Goal: Task Accomplishment & Management: Understand process/instructions

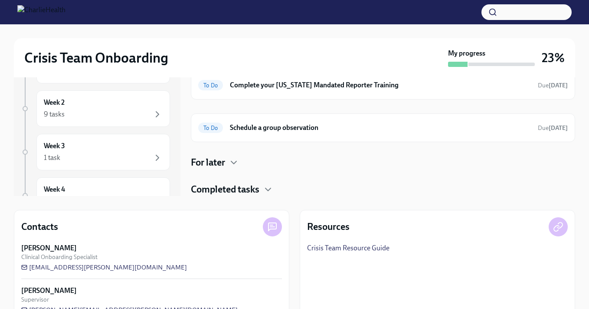
scroll to position [127, 0]
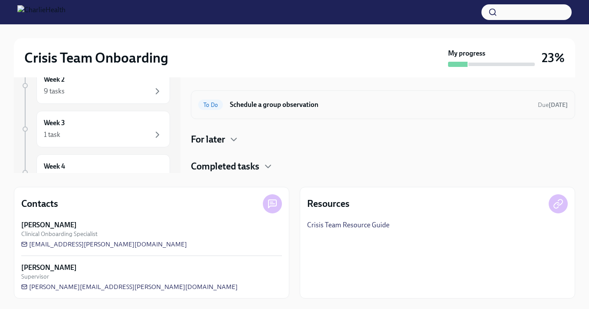
click at [331, 108] on h6 "Schedule a group observation" at bounding box center [380, 105] width 301 height 10
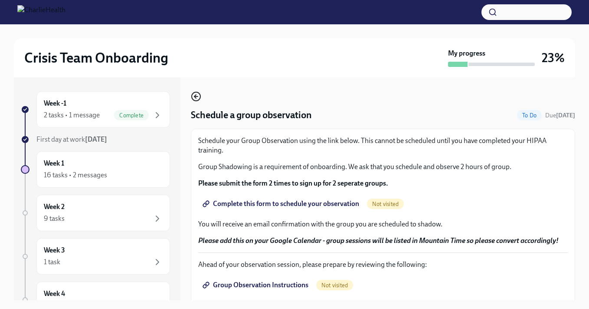
click at [196, 98] on icon "button" at bounding box center [195, 96] width 2 height 3
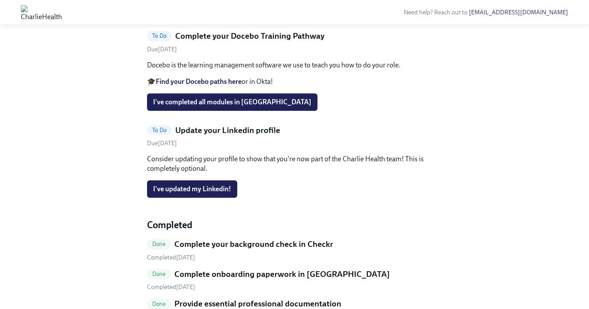
scroll to position [173, 0]
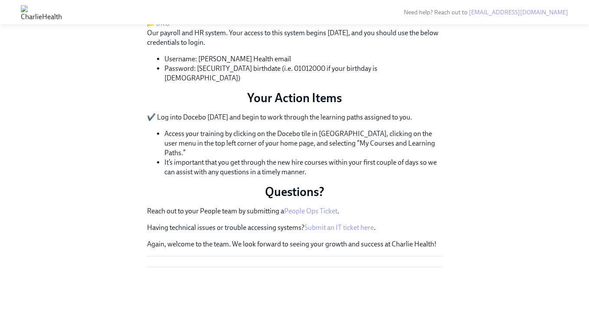
scroll to position [402, 0]
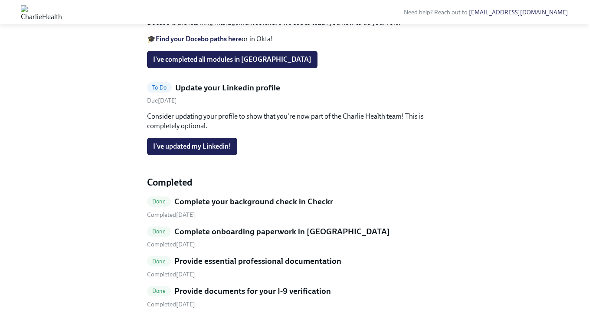
scroll to position [216, 0]
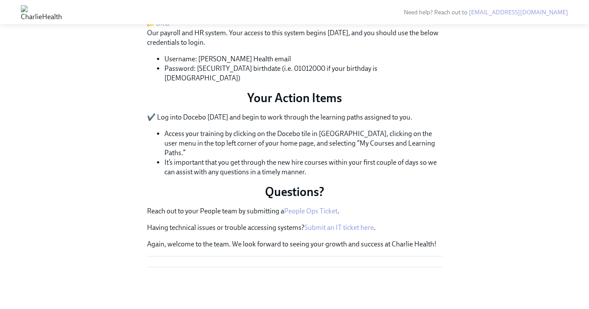
scroll to position [402, 0]
